Goal: Information Seeking & Learning: Learn about a topic

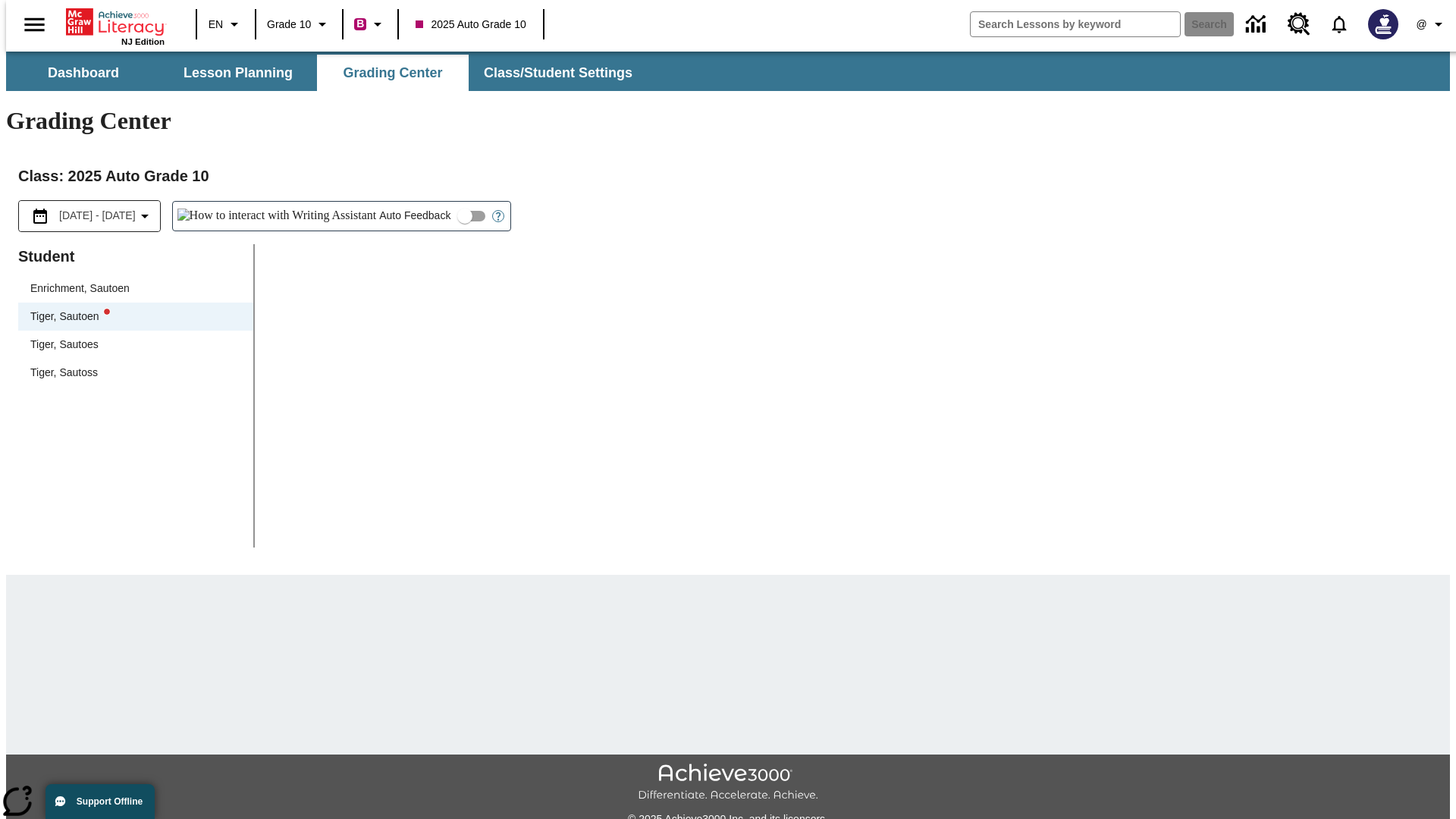
click at [422, 201] on input "Auto Feedback" at bounding box center [464, 216] width 86 height 28
checkbox input "true"
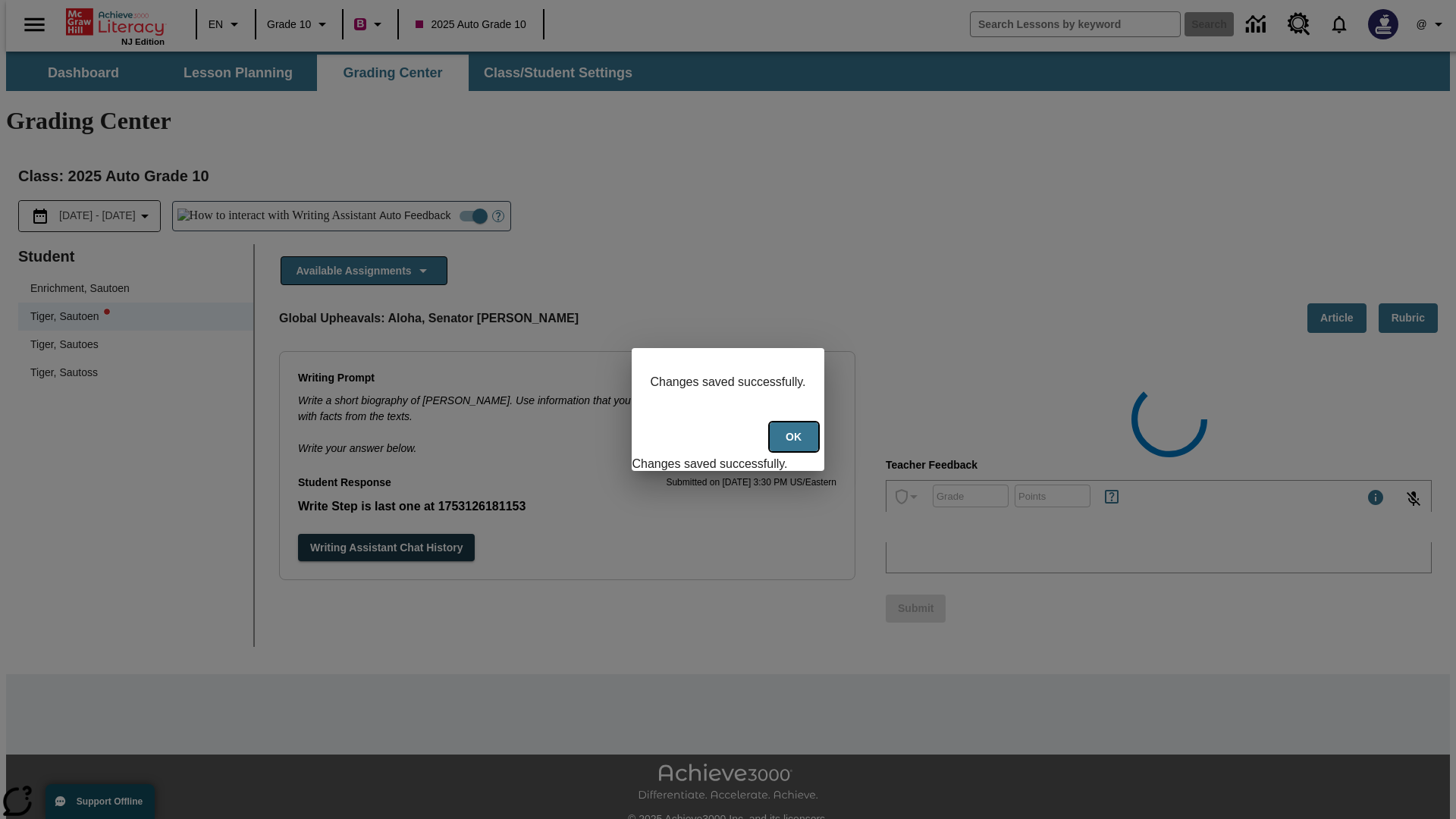
click at [794, 445] on button "Ok" at bounding box center [794, 437] width 48 height 29
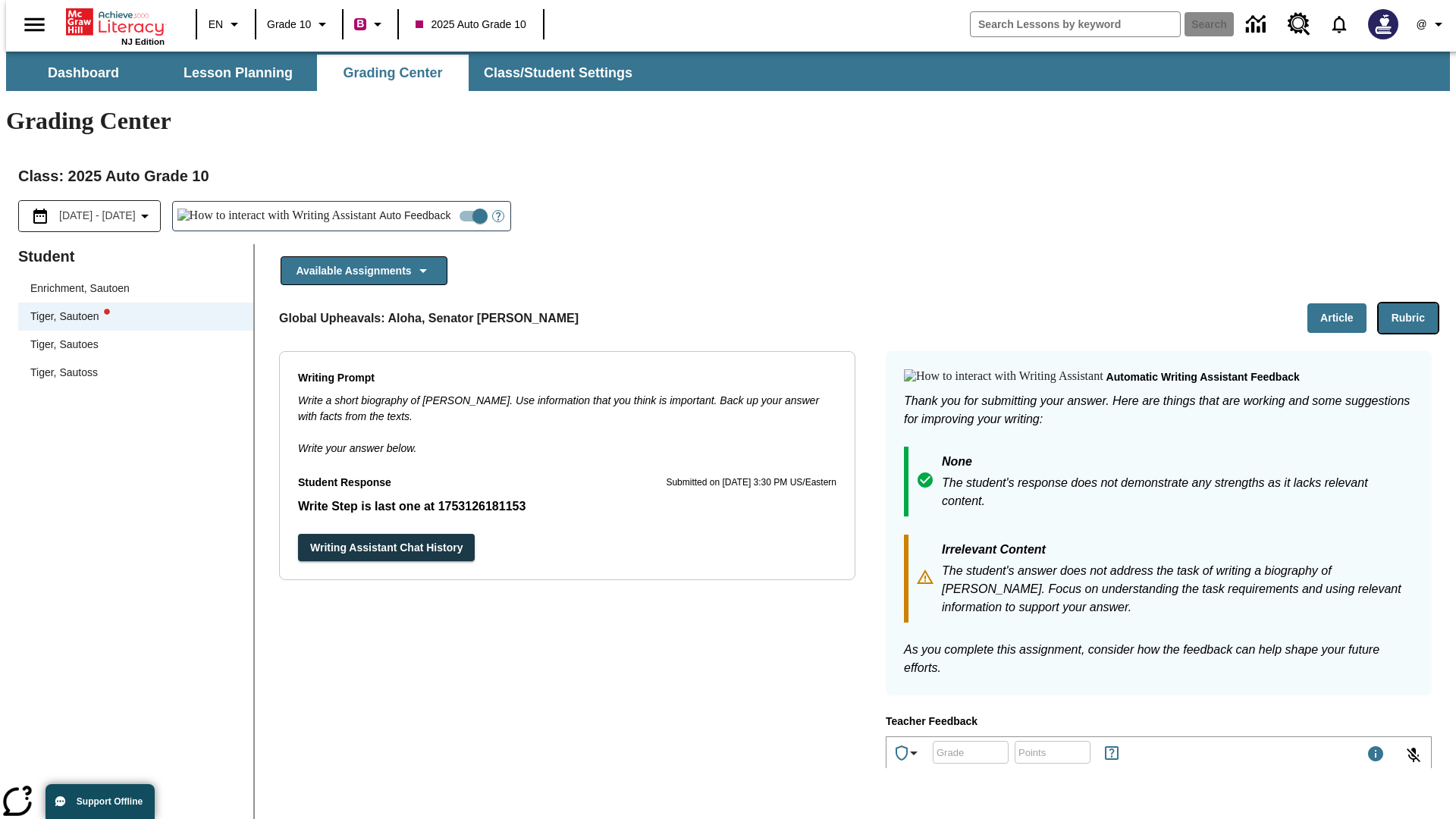
click at [1414, 303] on button "Rubric" at bounding box center [1408, 317] width 59 height 29
click at [1343, 303] on button "Article" at bounding box center [1337, 317] width 59 height 29
click at [225, 24] on icon "Language: EN, Select a language" at bounding box center [234, 24] width 18 height 18
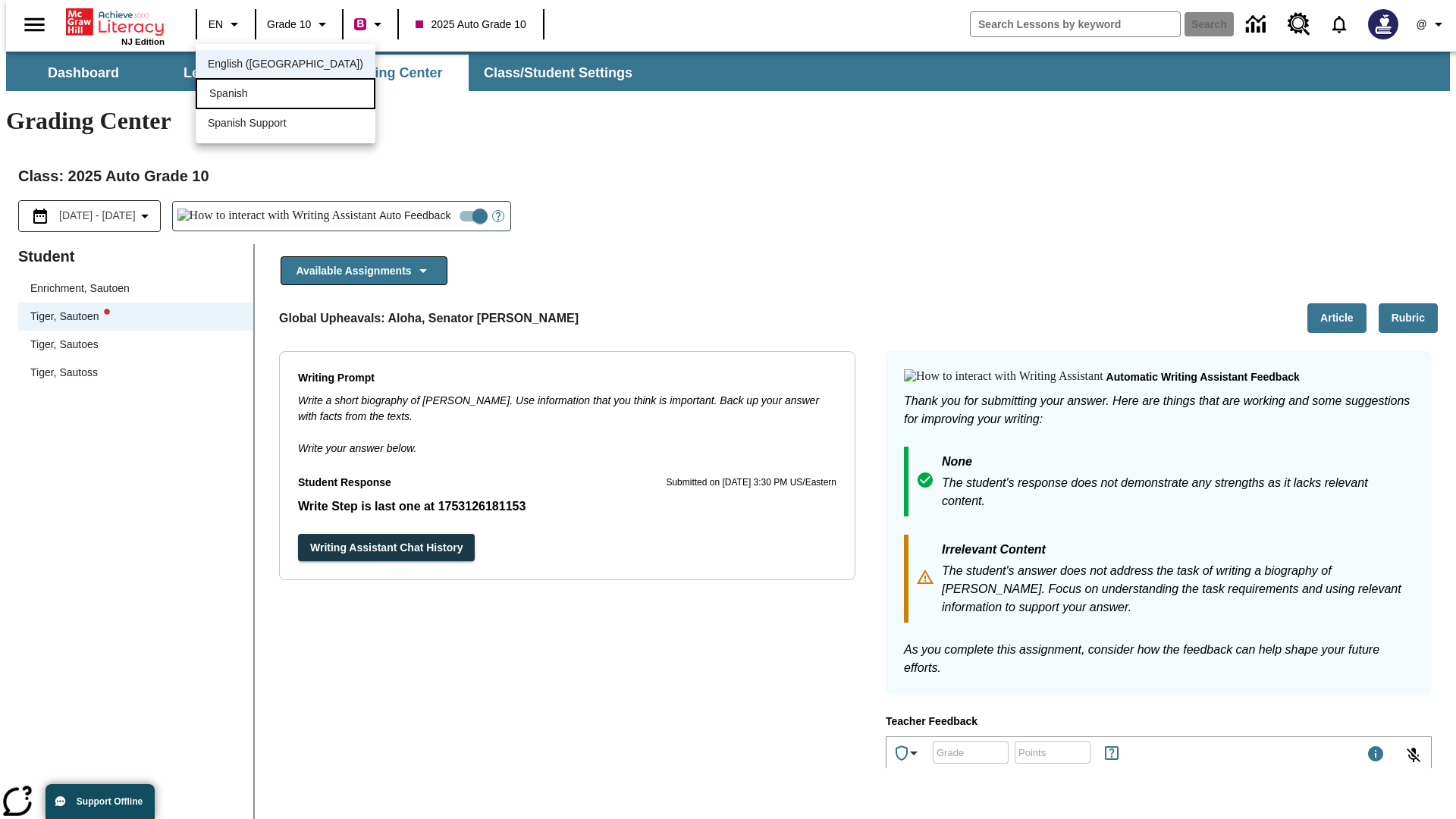
click at [253, 95] on div "Spanish" at bounding box center [286, 93] width 180 height 31
